Goal: Complete application form

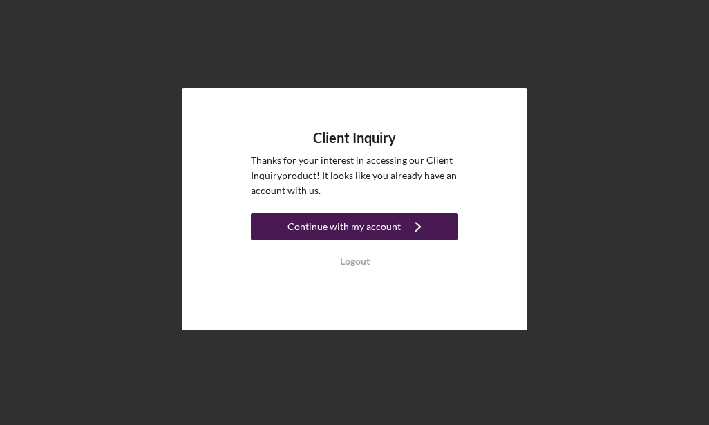
click at [392, 224] on div "Continue with my account" at bounding box center [343, 227] width 113 height 28
